Goal: Information Seeking & Learning: Understand process/instructions

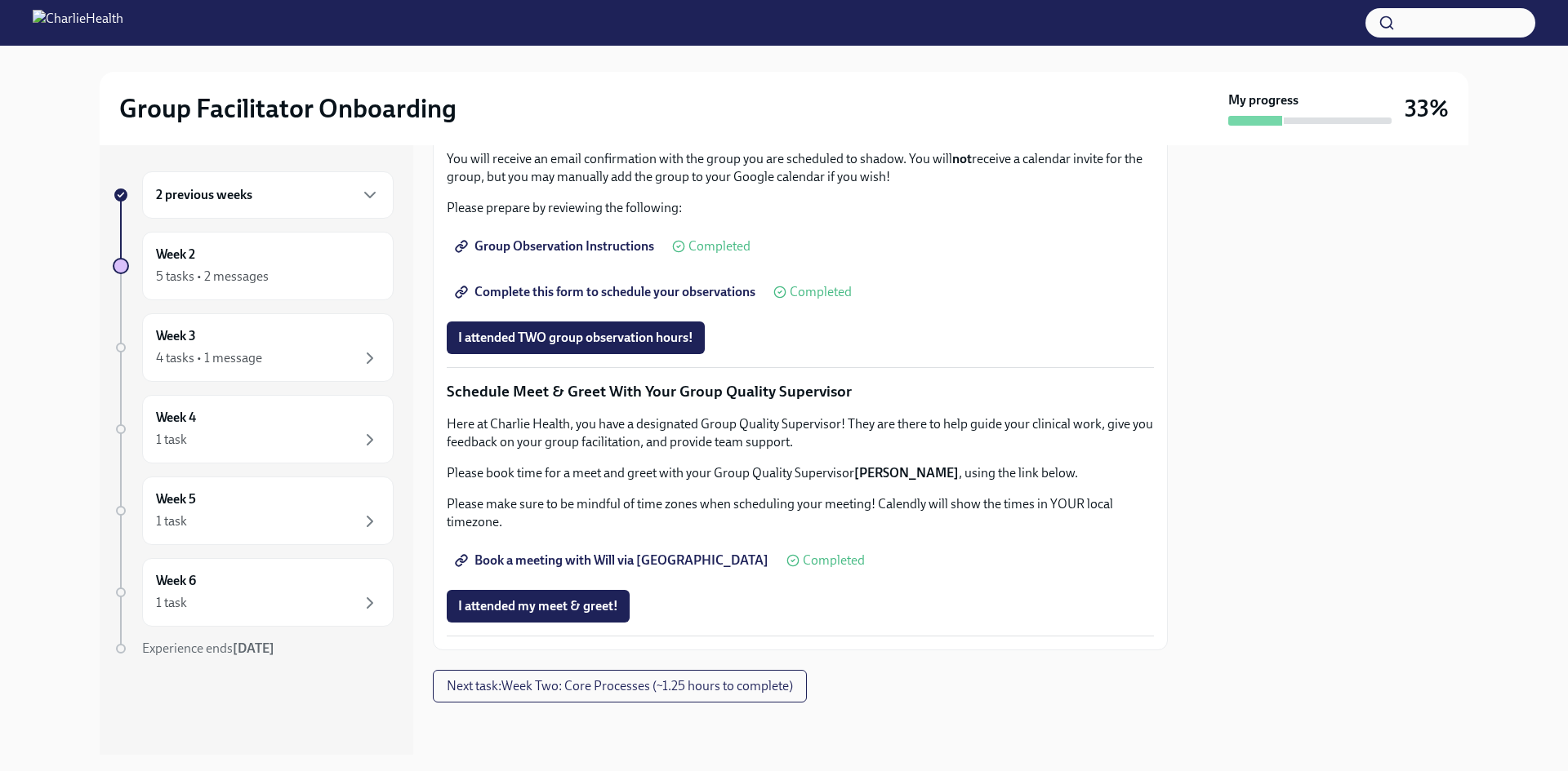
scroll to position [1451, 0]
click at [503, 681] on span "Next task : Week Two: Core Processes (~1.25 hours to complete)" at bounding box center [620, 687] width 346 height 17
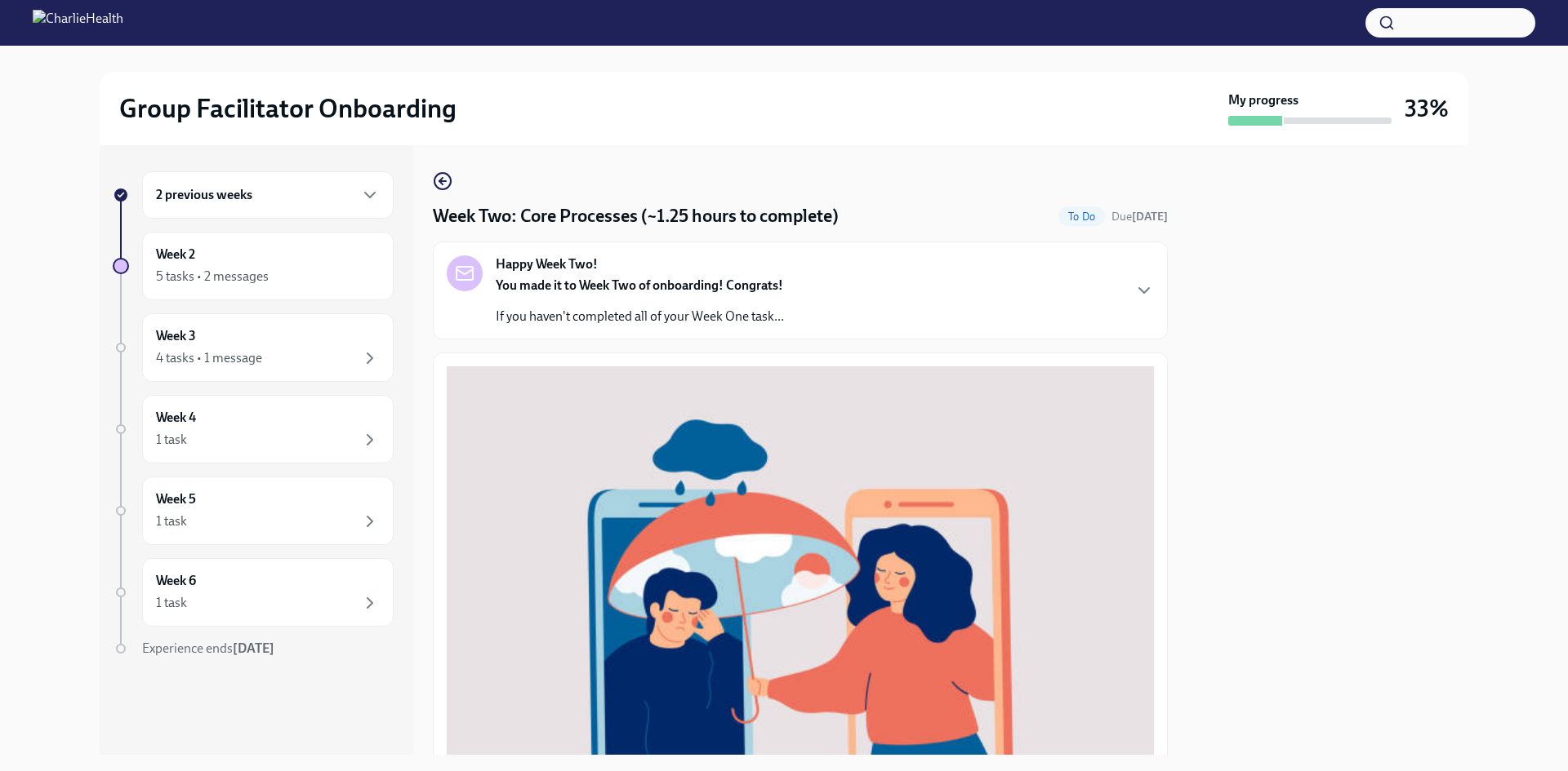
scroll to position [523, 0]
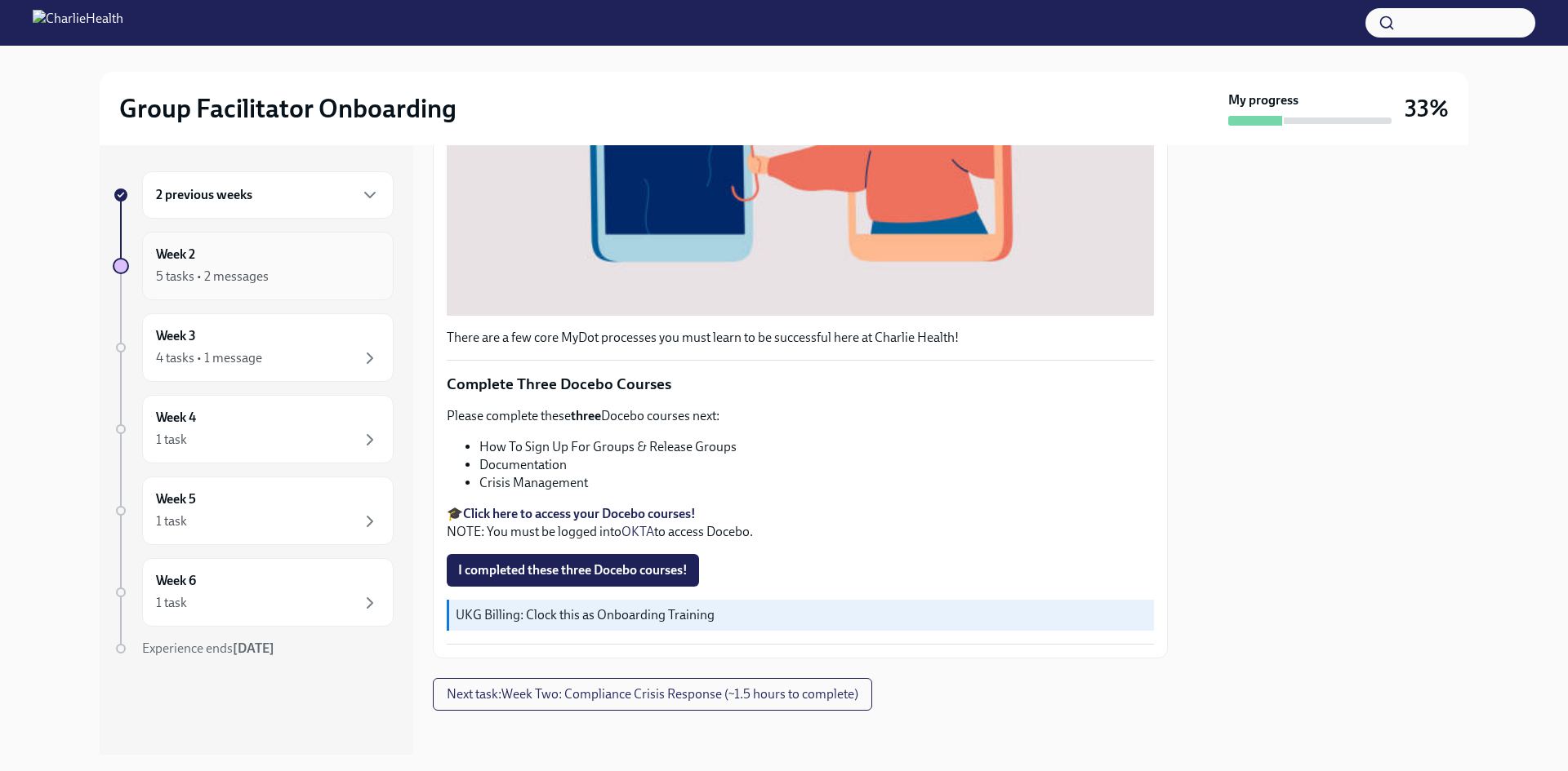
click at [296, 285] on div "5 tasks • 2 messages" at bounding box center [268, 276] width 223 height 19
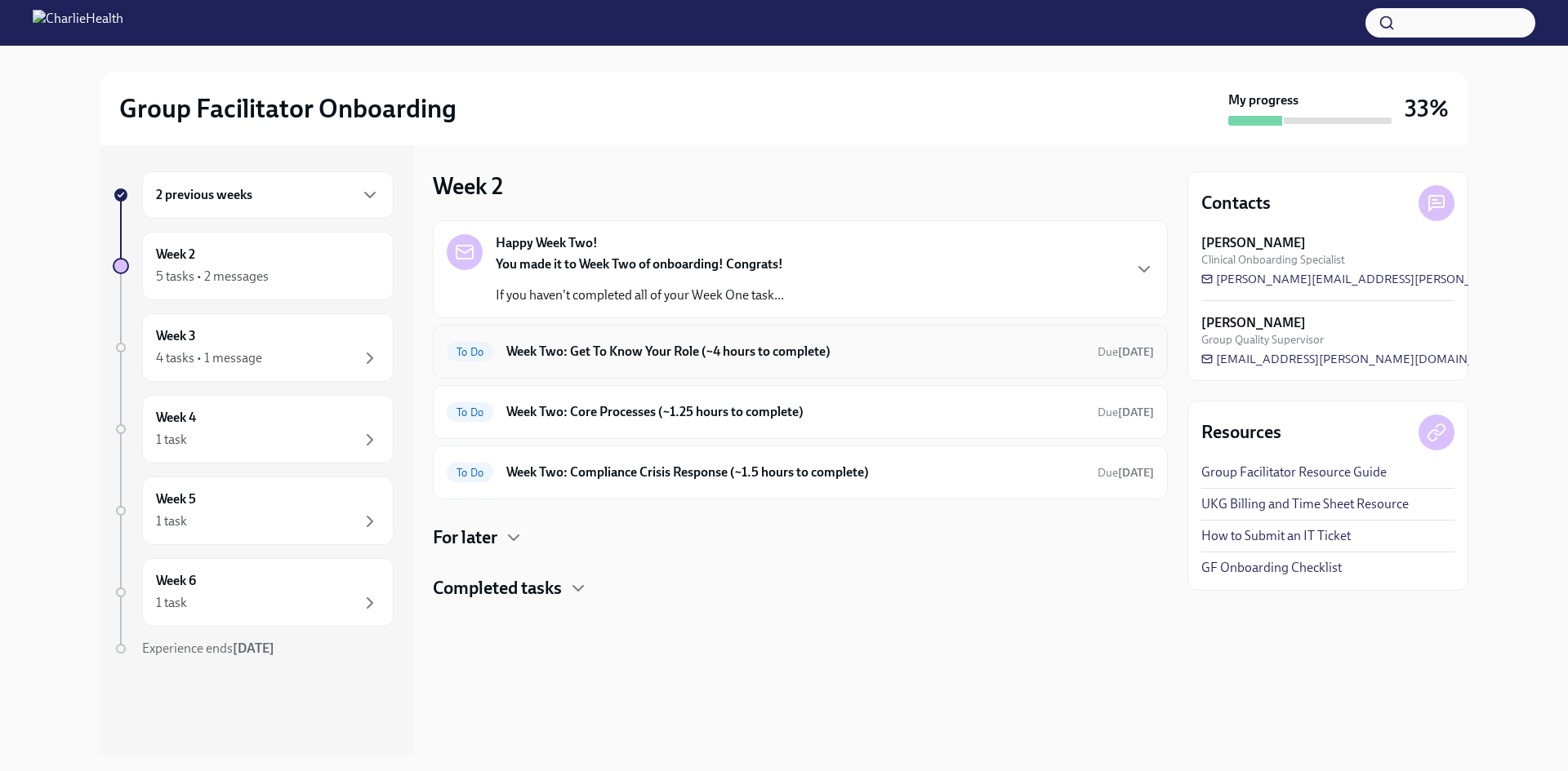
click at [569, 355] on h6 "Week Two: Get To Know Your Role (~4 hours to complete)" at bounding box center [795, 351] width 578 height 18
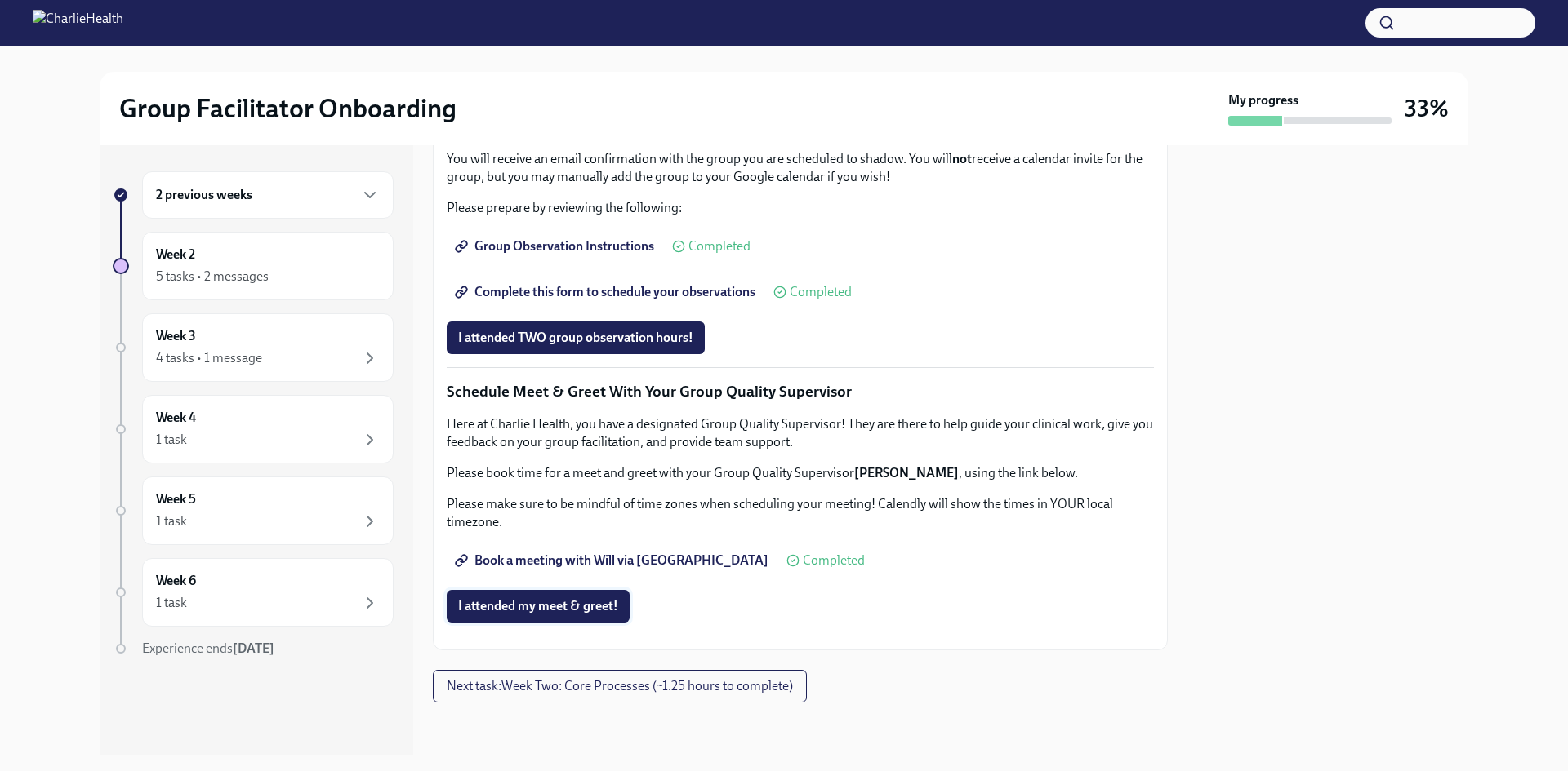
scroll to position [1451, 0]
click at [651, 683] on span "Next task : Week Two: Core Processes (~1.25 hours to complete)" at bounding box center [620, 687] width 346 height 17
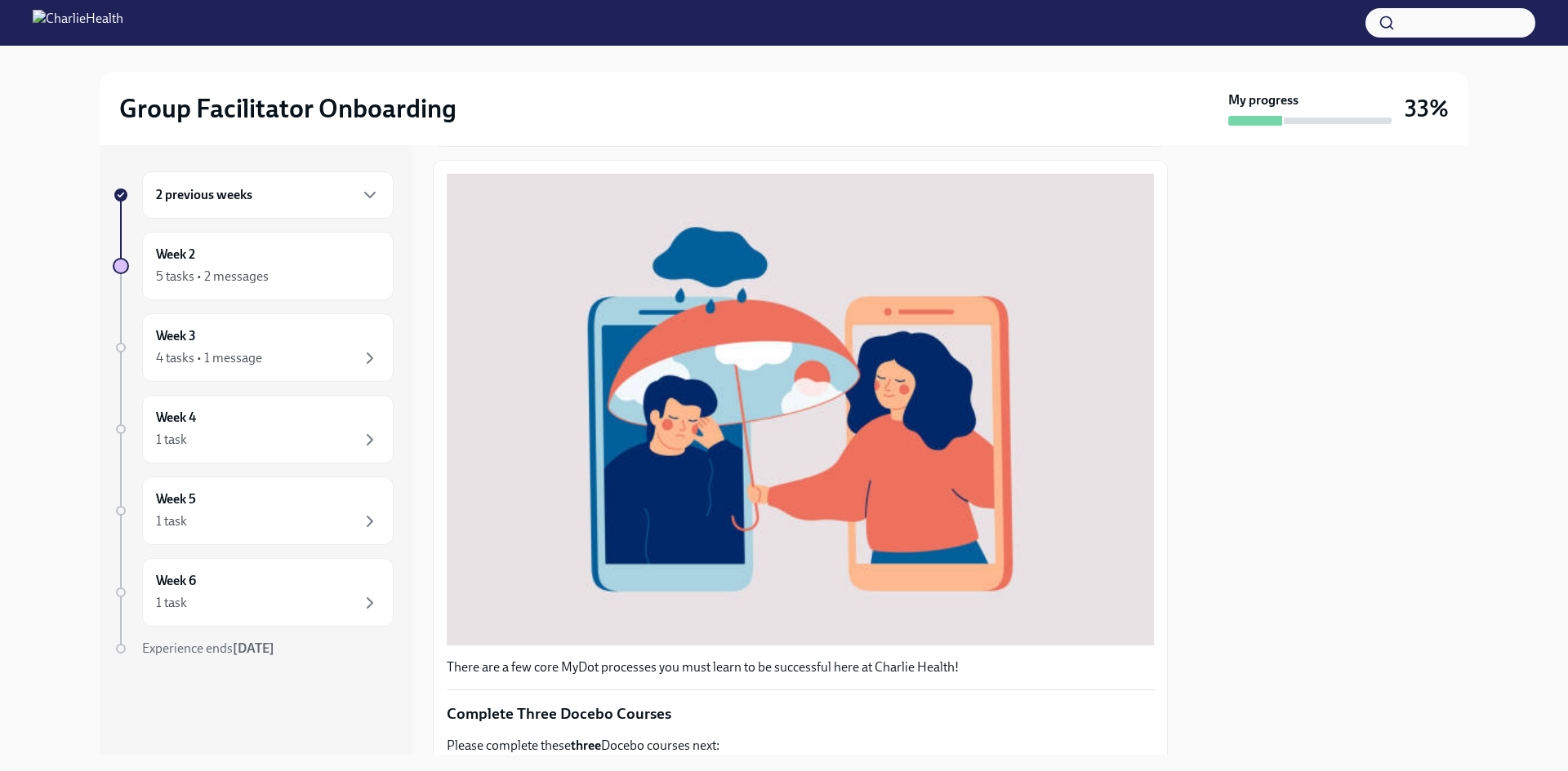
scroll to position [523, 0]
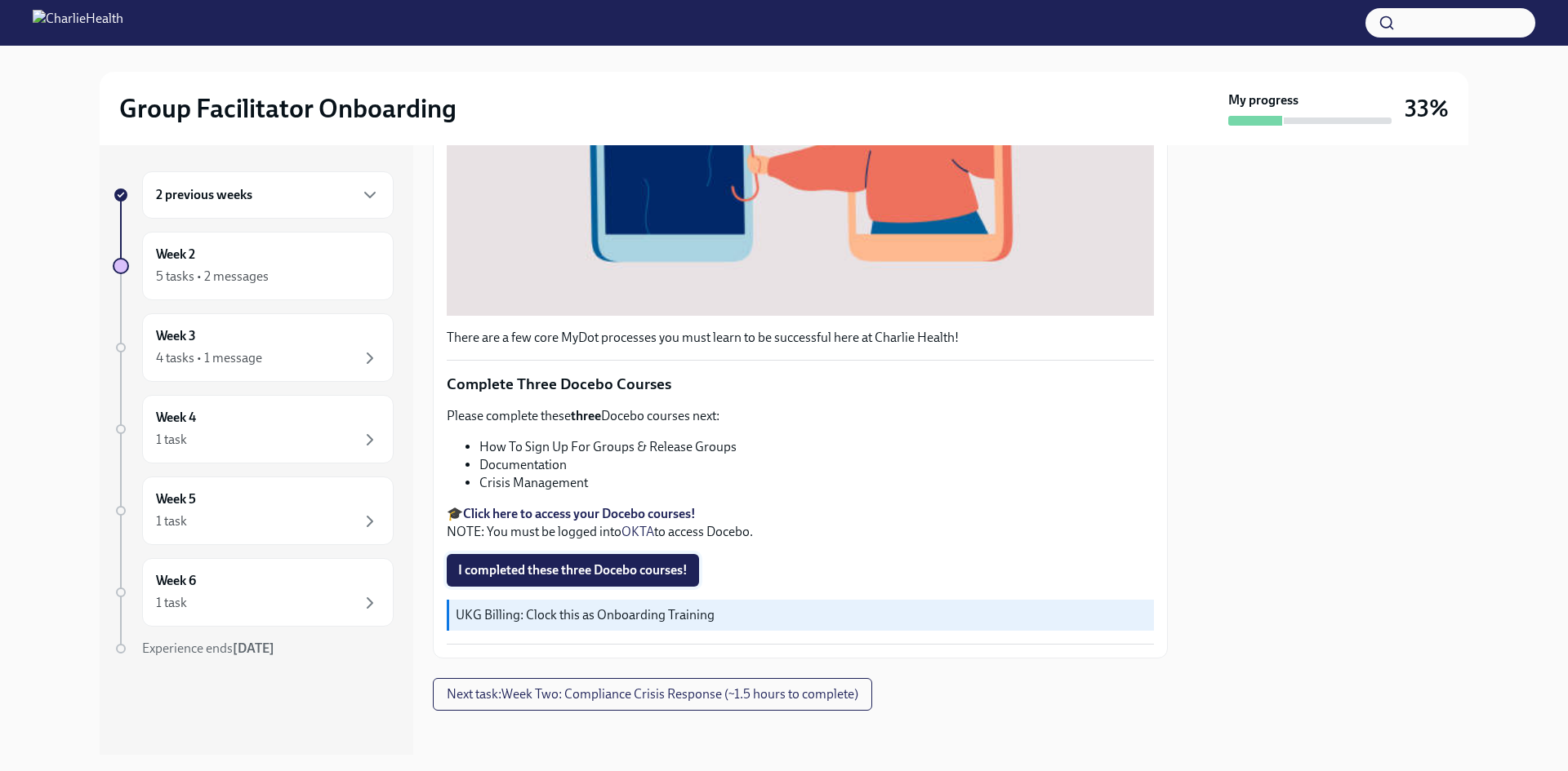
click at [501, 562] on span "I completed these three Docebo courses!" at bounding box center [573, 571] width 229 height 17
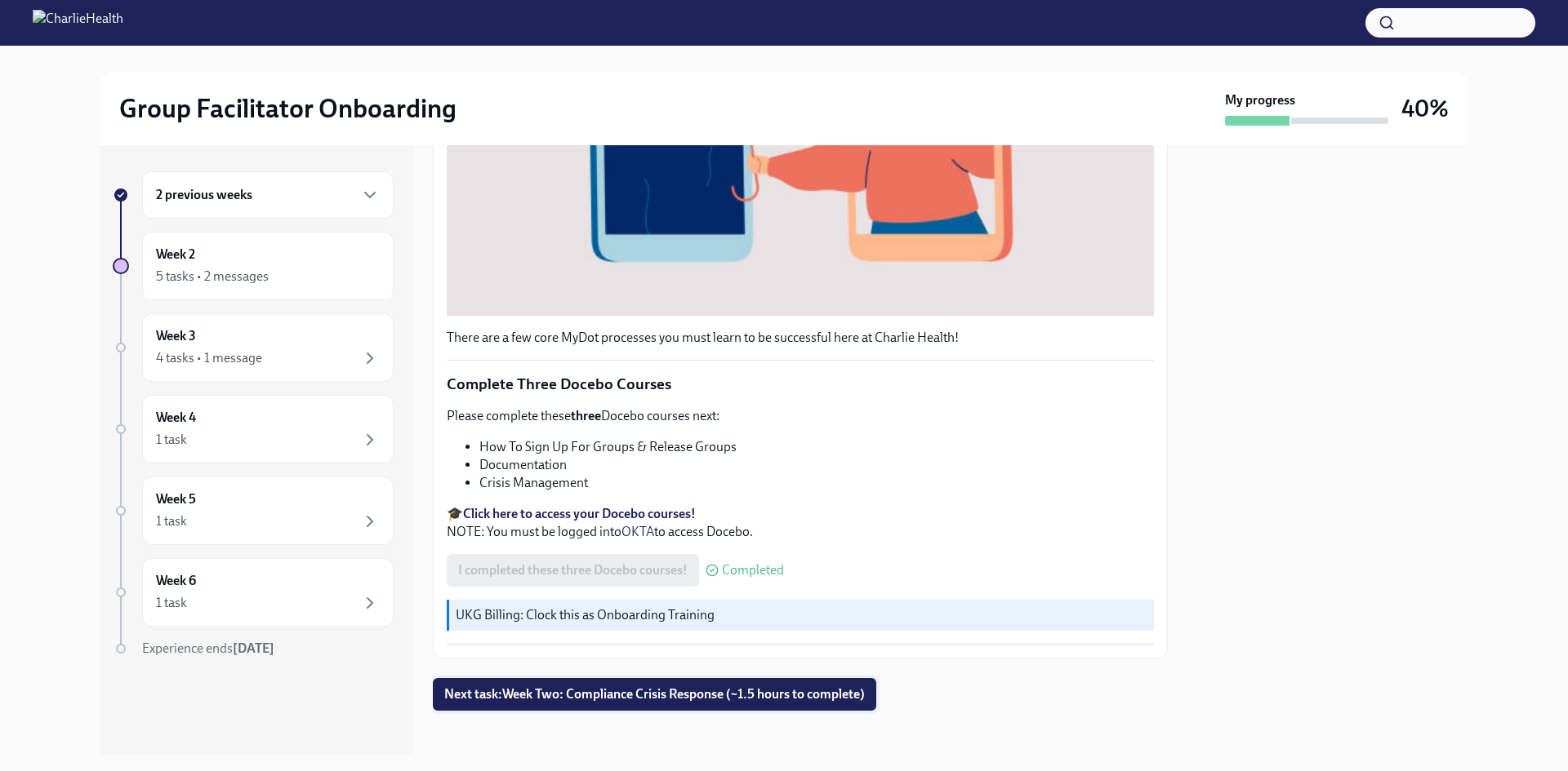
click at [618, 687] on span "Next task : Week Two: Compliance Crisis Response (~1.5 hours to complete)" at bounding box center [654, 695] width 420 height 17
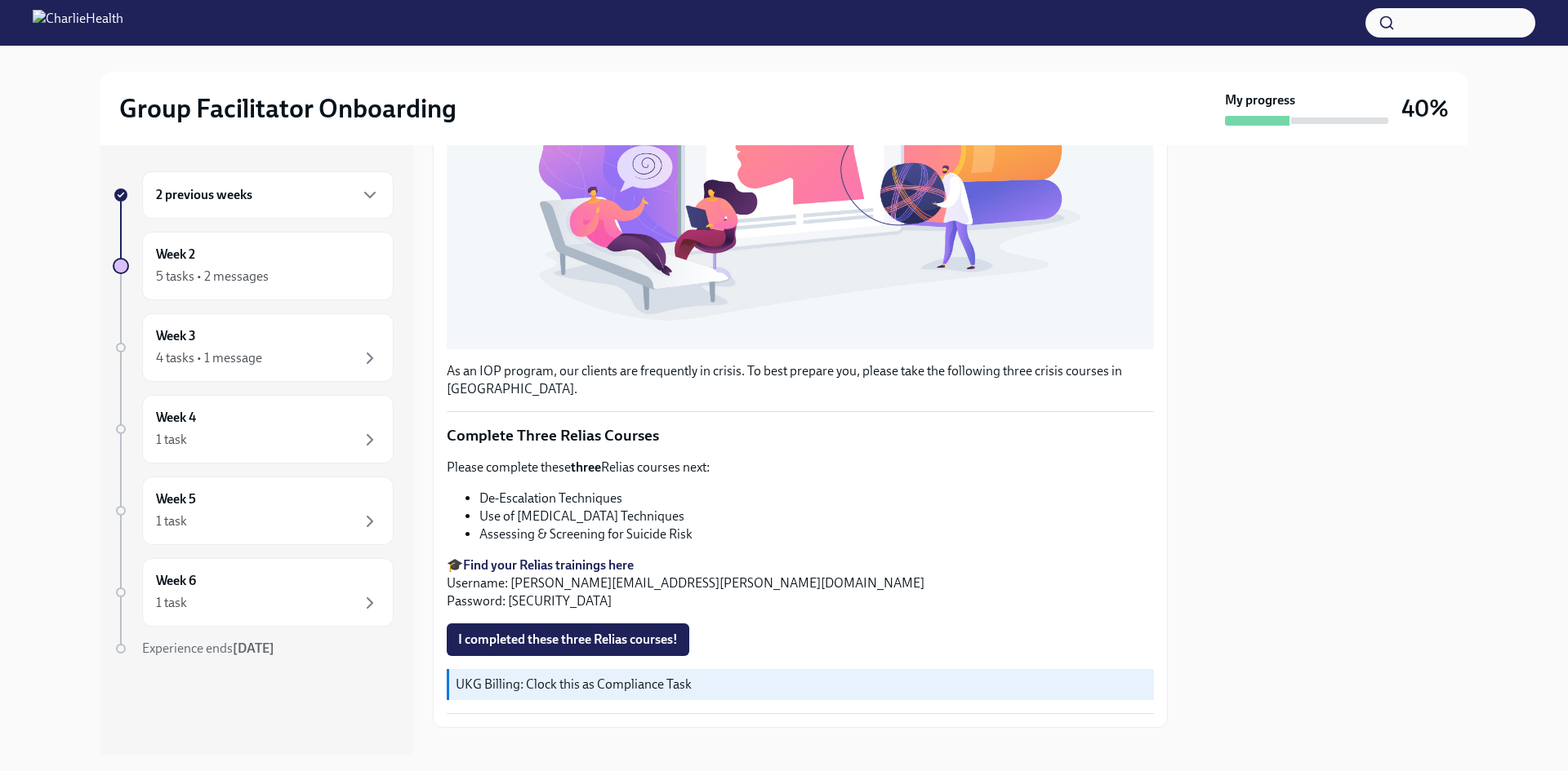
scroll to position [460, 0]
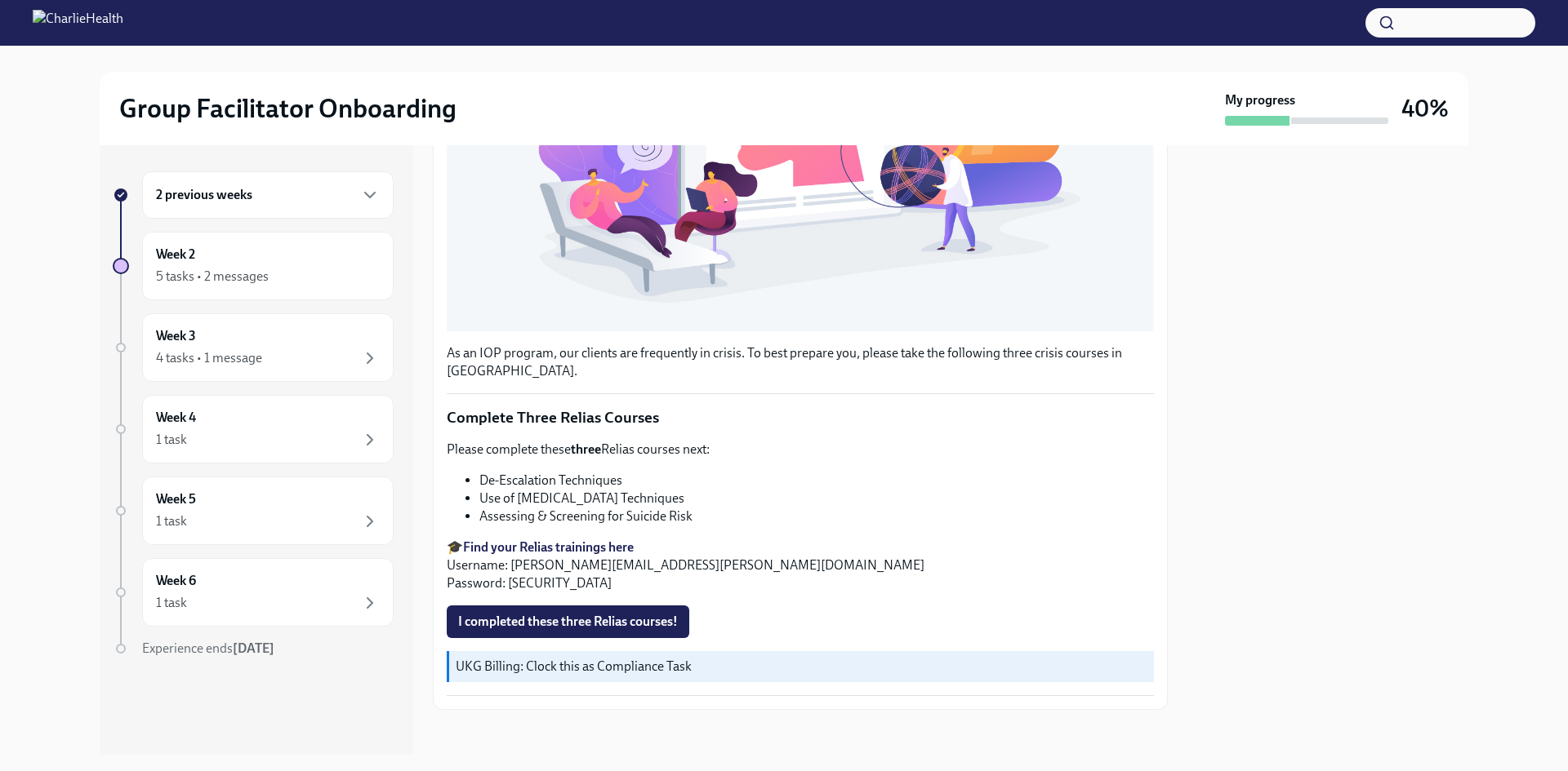
click at [447, 445] on p "Please complete these three Relias courses next:" at bounding box center [801, 449] width 707 height 18
click at [448, 440] on p "Please complete these three Relias courses next:" at bounding box center [801, 449] width 707 height 18
drag, startPoint x: 454, startPoint y: 440, endPoint x: 561, endPoint y: 452, distance: 107.7
click at [561, 452] on div "Please complete these three Relias courses next: De-Escalation Techniques Use o…" at bounding box center [801, 516] width 707 height 151
click at [555, 432] on div "As an IOP program, our clients are frequently in crisis. To best prepare you, p…" at bounding box center [801, 301] width 707 height 789
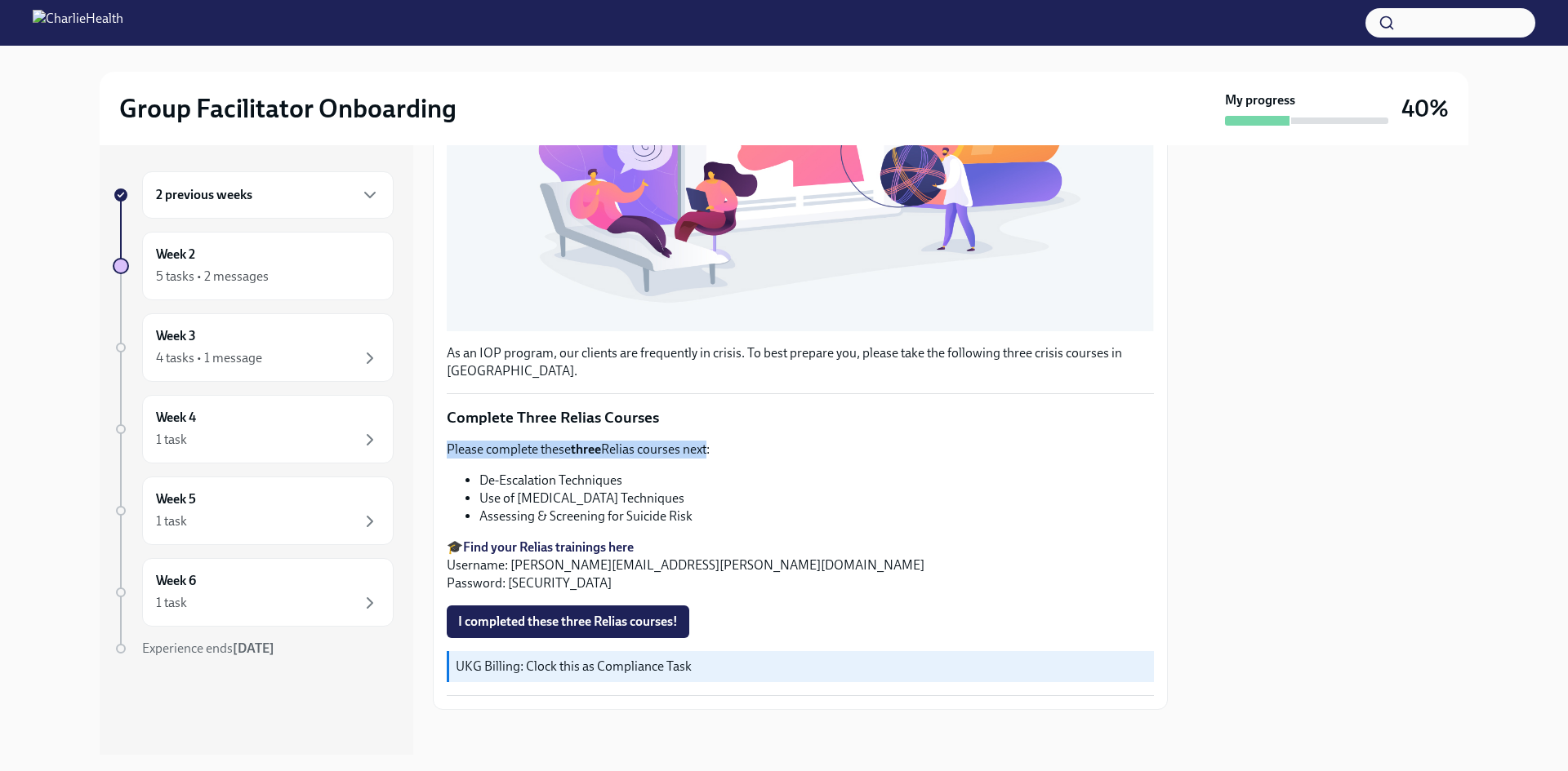
drag, startPoint x: 450, startPoint y: 444, endPoint x: 708, endPoint y: 447, distance: 258.0
click at [708, 447] on p "Please complete these three Relias courses next:" at bounding box center [801, 449] width 707 height 18
drag, startPoint x: 496, startPoint y: 475, endPoint x: 479, endPoint y: 476, distance: 17.0
click at [481, 476] on li "De-Escalation Techniques" at bounding box center [816, 480] width 674 height 18
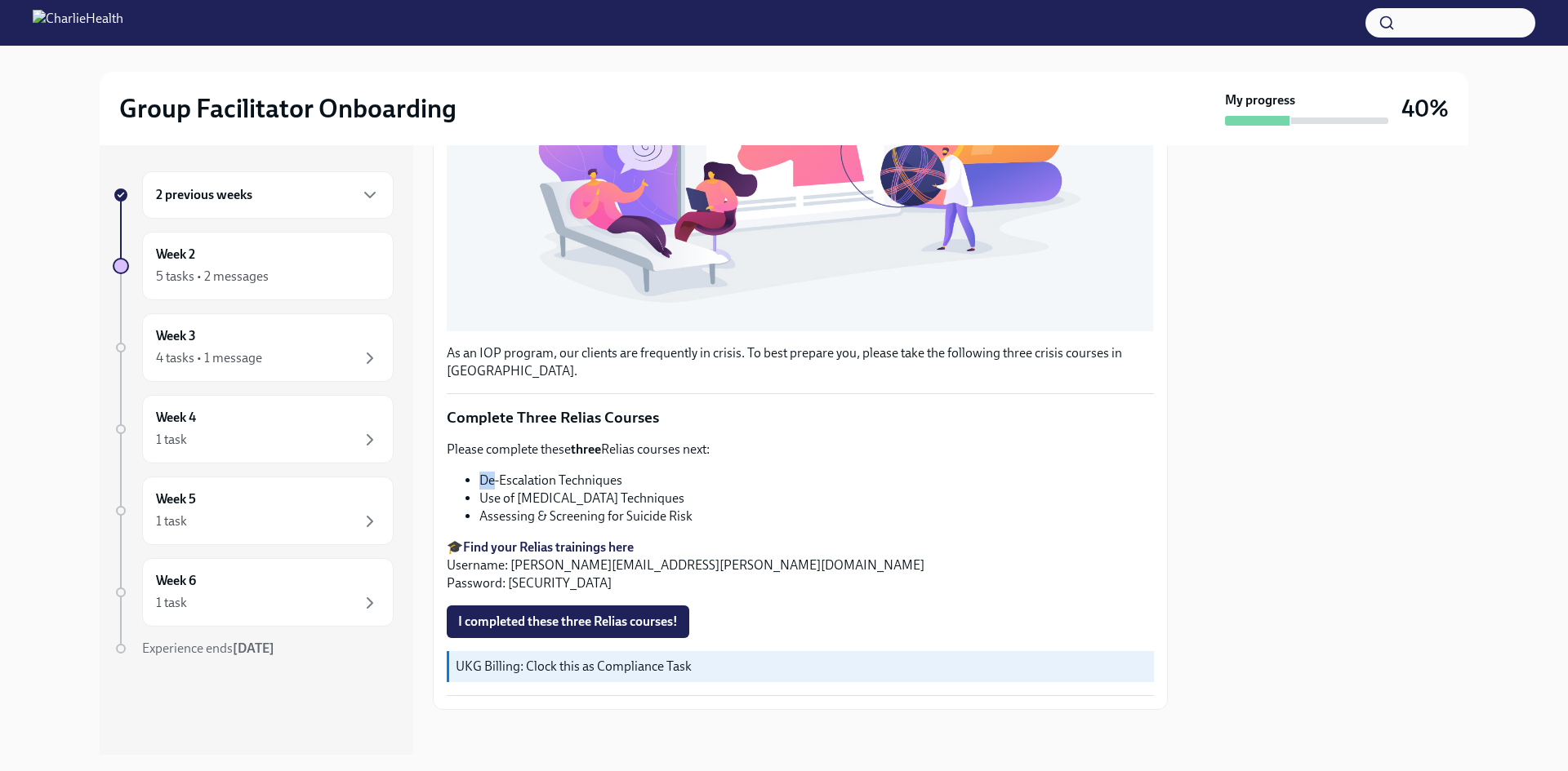
click at [488, 476] on li "De-Escalation Techniques" at bounding box center [816, 480] width 674 height 18
click at [536, 539] on strong "Find your Relias trainings here" at bounding box center [548, 547] width 171 height 16
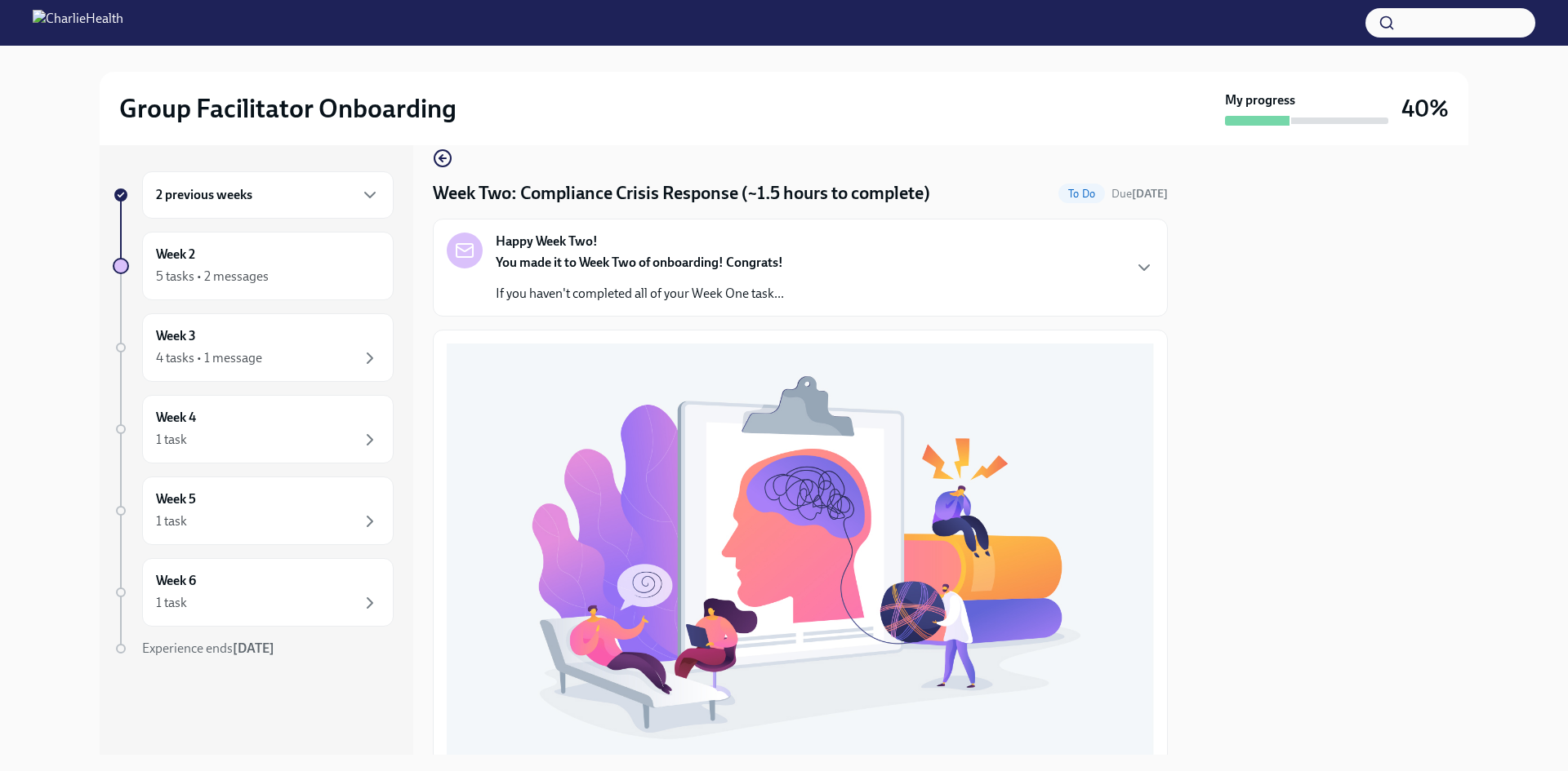
scroll to position [0, 0]
